Goal: Navigation & Orientation: Find specific page/section

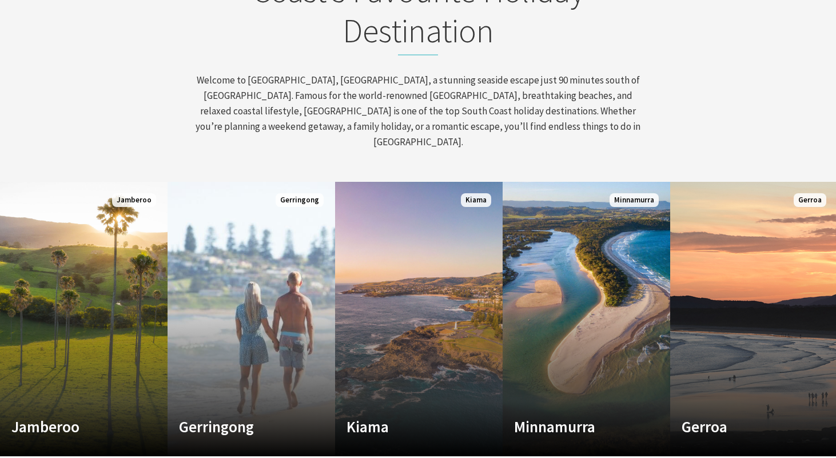
scroll to position [490, 0]
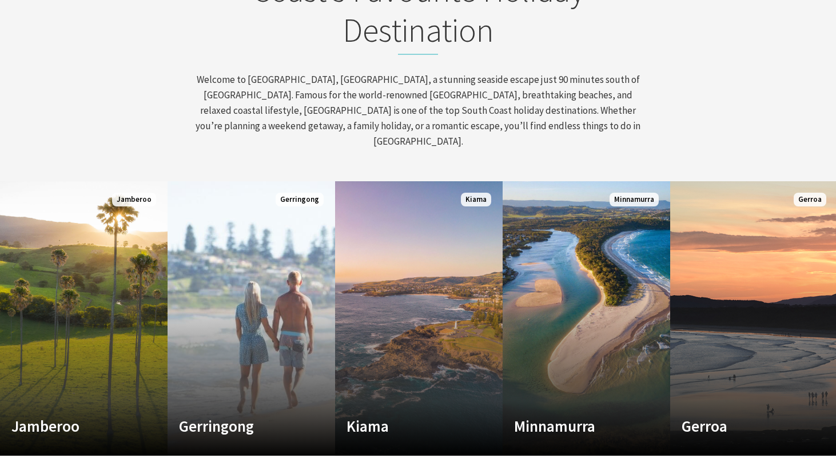
click at [399, 61] on div "Discover Kiama – The South Coast’s Favourite Holiday Destination Welcome to [GE…" at bounding box center [418, 40] width 458 height 219
click at [611, 54] on div "Discover Kiama – The South Coast’s Favourite Holiday Destination Welcome to [GE…" at bounding box center [418, 40] width 458 height 219
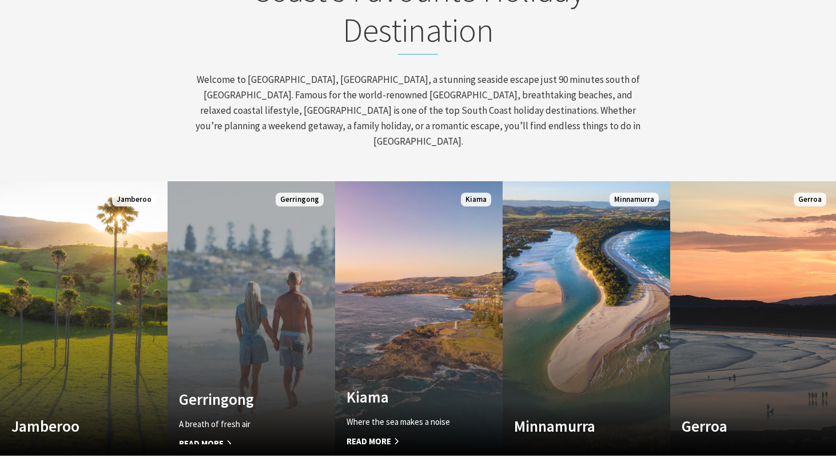
click at [316, 282] on link "Custom Image Used Gerringong A breath of fresh air Read More Gerringong" at bounding box center [252, 318] width 168 height 275
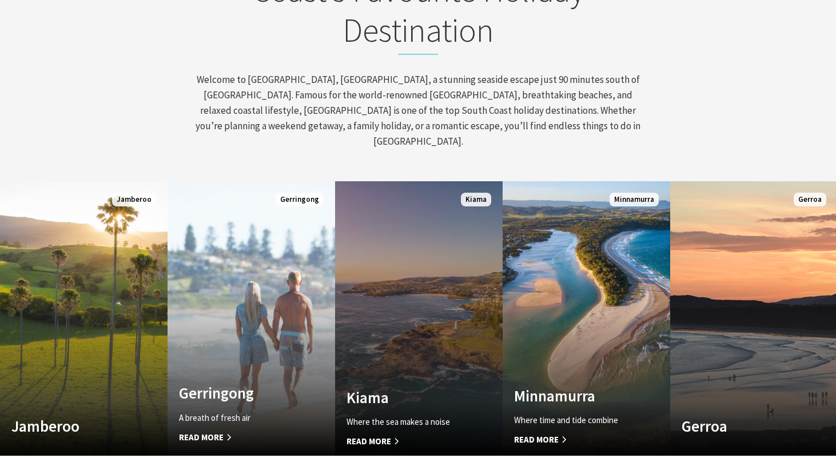
click at [471, 323] on link "Custom Image Used Kiama Where the sea makes a noise Read More Kiama" at bounding box center [419, 318] width 168 height 275
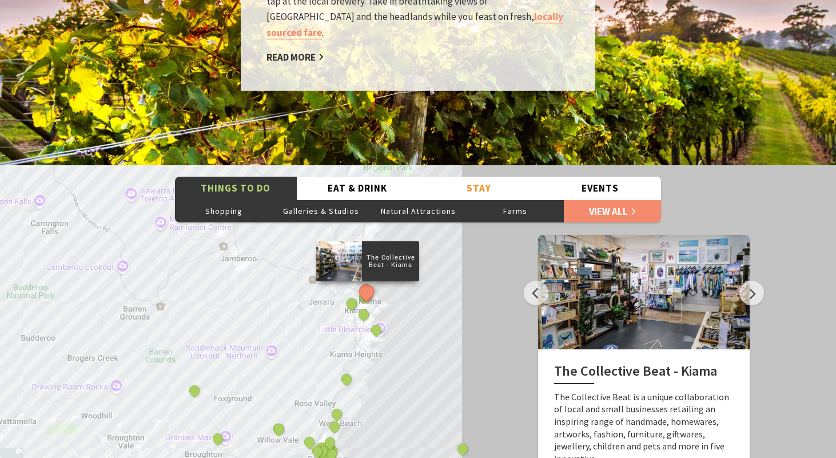
scroll to position [1813, 0]
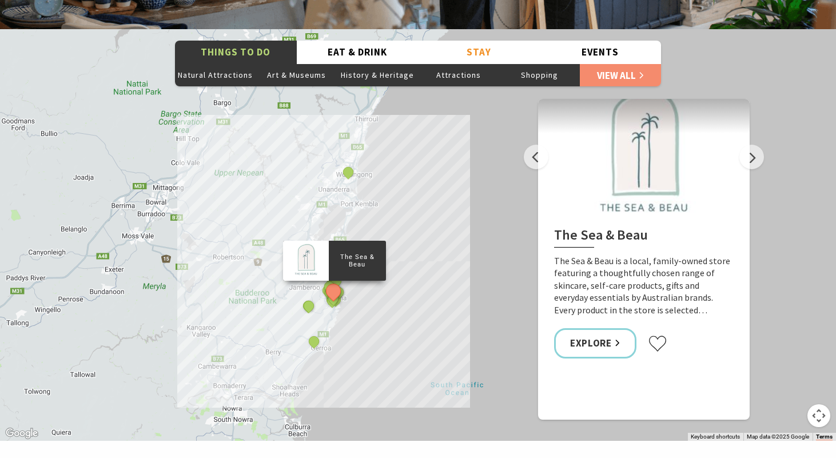
scroll to position [2041, 0]
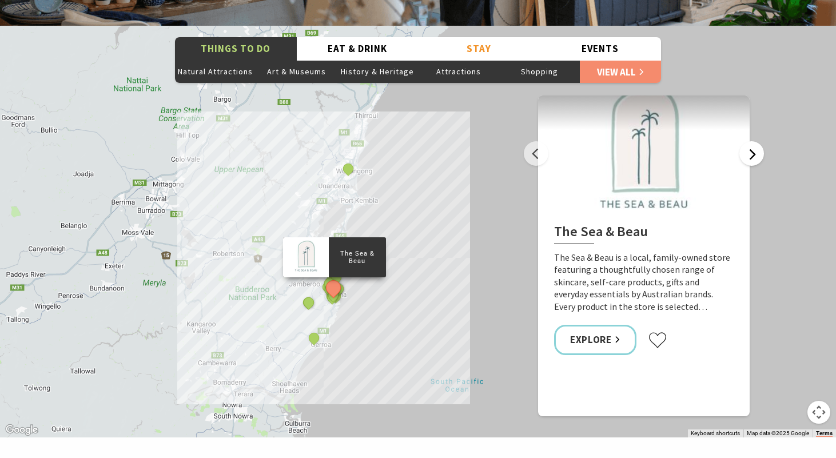
click at [752, 141] on button "Next" at bounding box center [752, 153] width 25 height 25
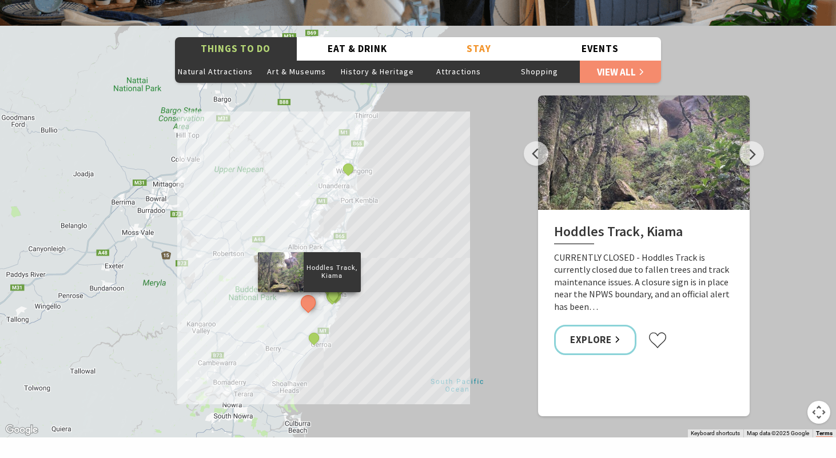
click at [752, 146] on div "The Sea & Beau Hoddles Track, Kiama Kiama Ceramic Art Studio - Teaching and Mak…" at bounding box center [418, 232] width 836 height 412
click at [752, 147] on div "The Sea & Beau Hoddles Track, Kiama Kiama Ceramic Art Studio - Teaching and Mak…" at bounding box center [418, 232] width 836 height 412
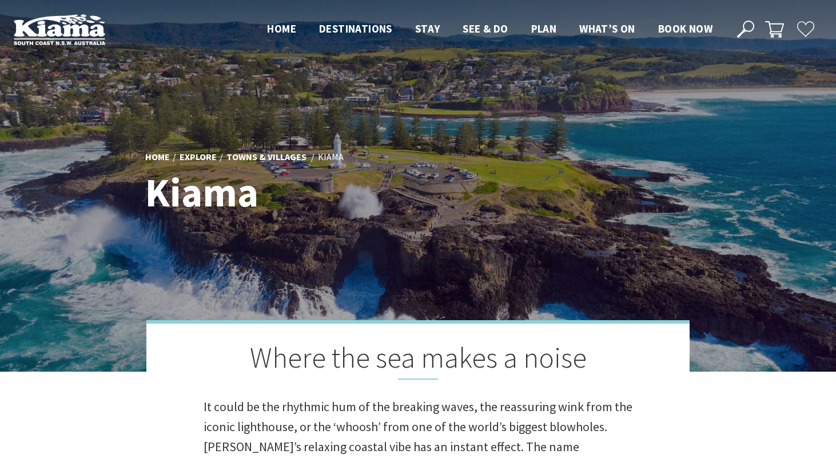
scroll to position [0, 0]
